Goal: Navigation & Orientation: Find specific page/section

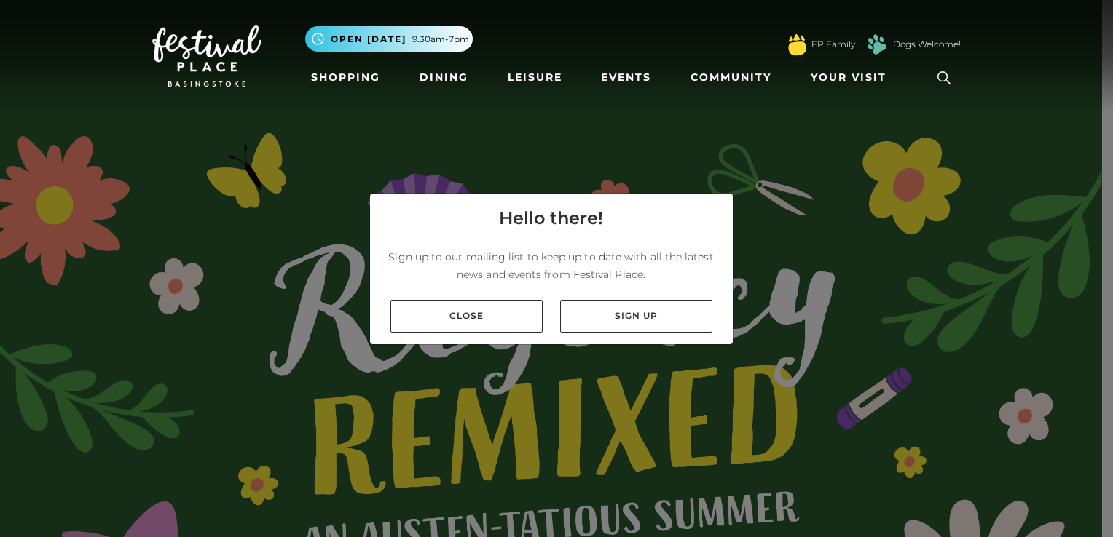
click at [513, 319] on link "Close" at bounding box center [466, 316] width 152 height 33
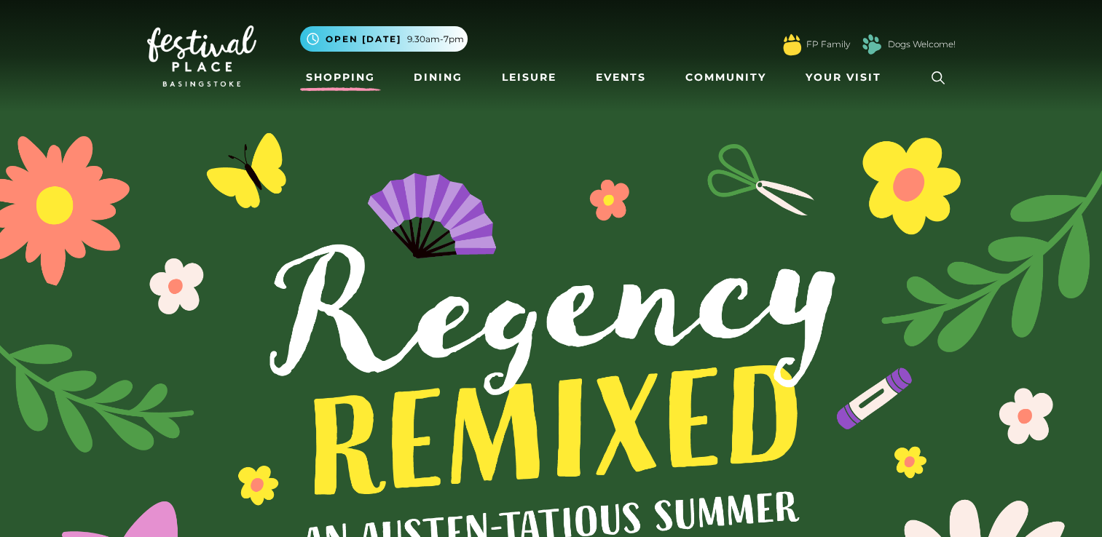
click at [334, 64] on link "Shopping" at bounding box center [340, 77] width 81 height 27
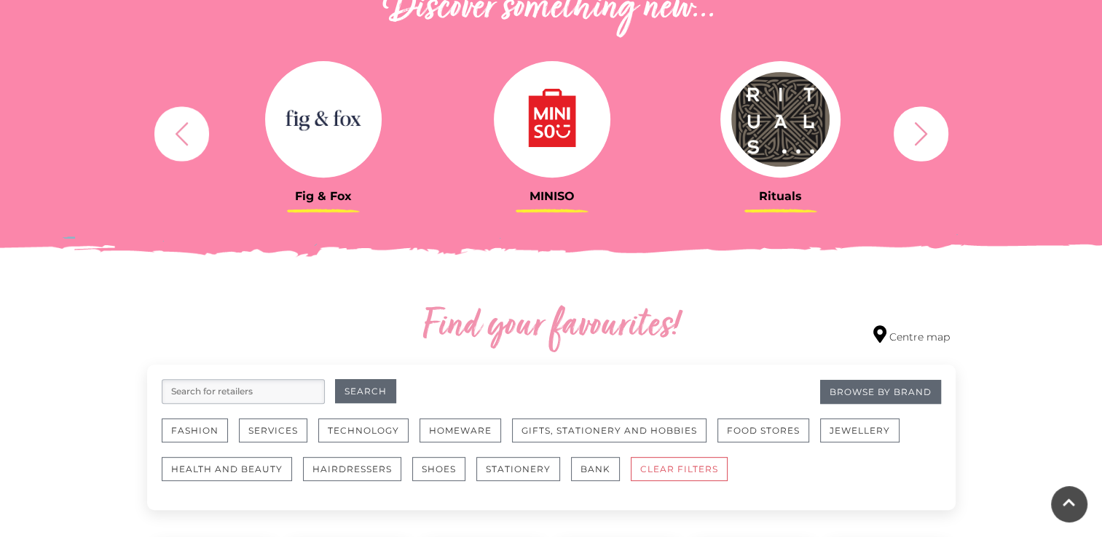
scroll to position [864, 0]
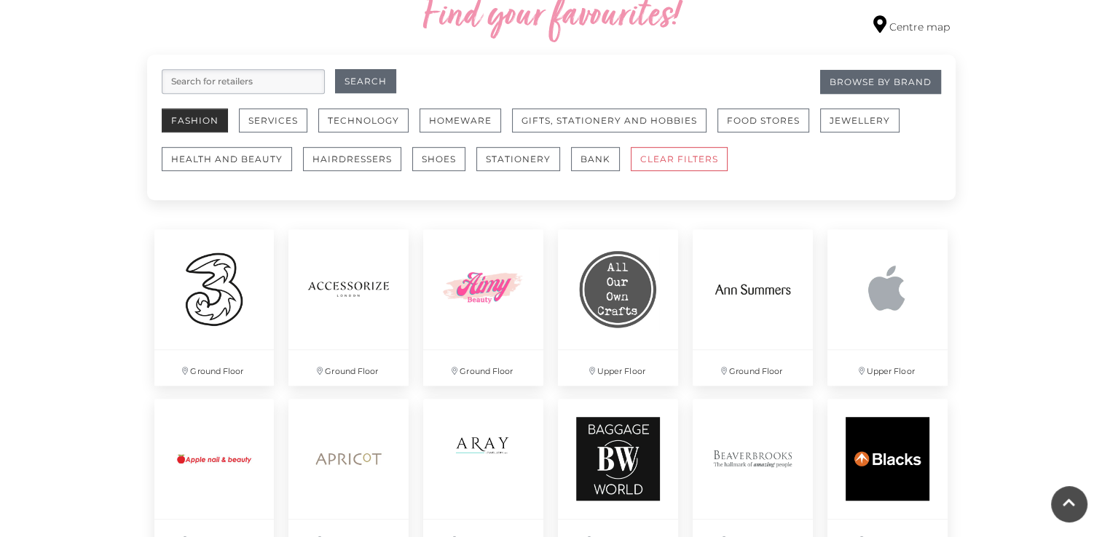
click at [225, 113] on button "Fashion" at bounding box center [195, 120] width 66 height 24
